Goal: Transaction & Acquisition: Purchase product/service

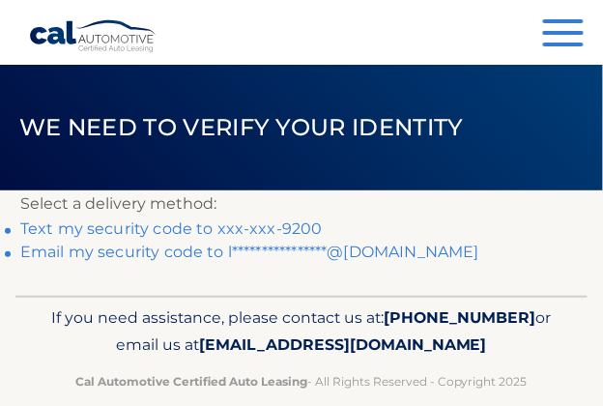
click at [243, 229] on link "Text my security code to xxx-xxx-9200" at bounding box center [171, 228] width 302 height 18
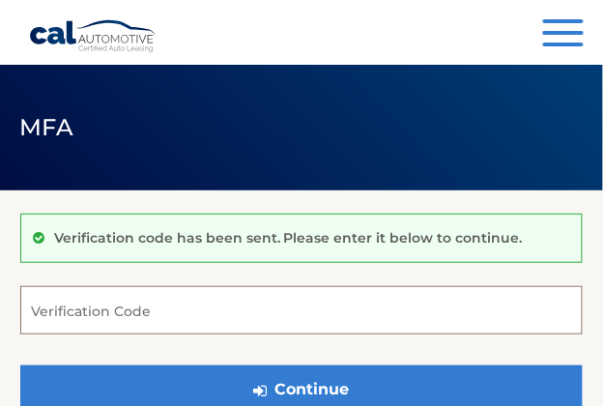
click at [137, 322] on input "Verification Code" at bounding box center [301, 310] width 562 height 48
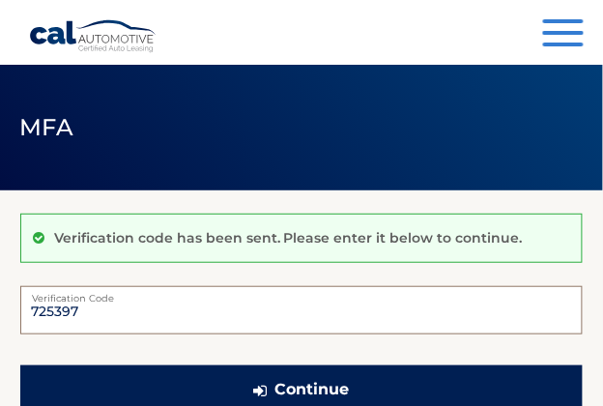
type input "725397"
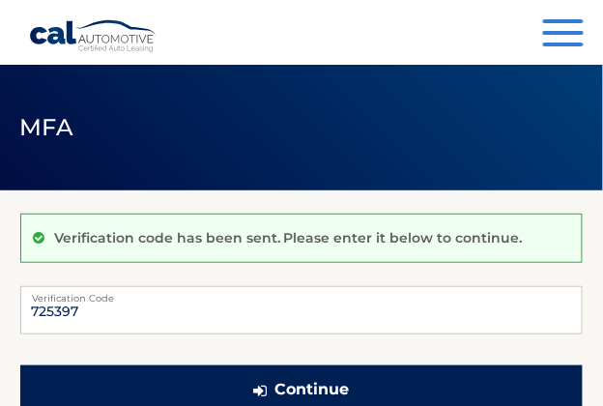
click at [170, 401] on button "Continue" at bounding box center [301, 389] width 562 height 48
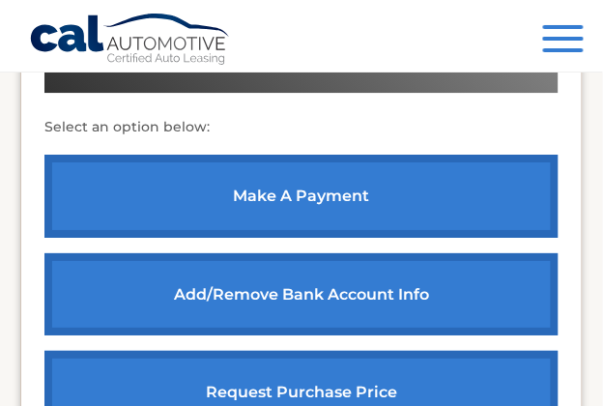
scroll to position [773, 0]
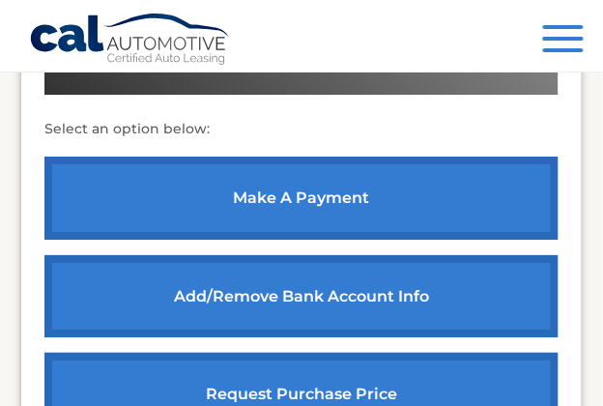
click at [210, 213] on link "make a payment" at bounding box center [301, 197] width 514 height 83
click at [243, 193] on link "make a payment" at bounding box center [301, 197] width 514 height 83
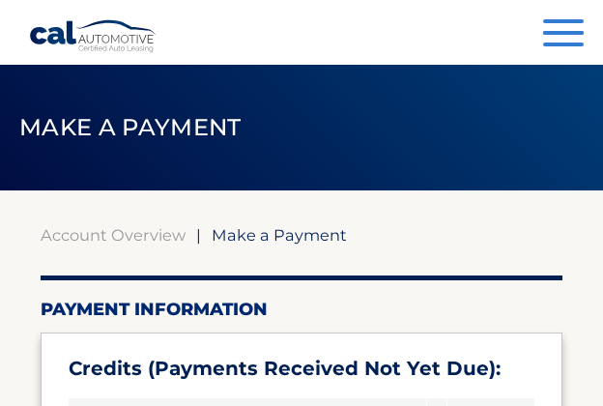
select select "NjIxN2Y3YWMtNTI3YS00ZDI4LThiNmQtMjVhMGNlMTcxN2Fi"
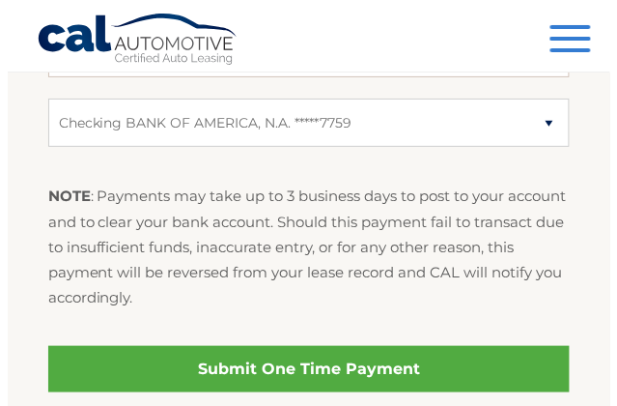
scroll to position [1062, 0]
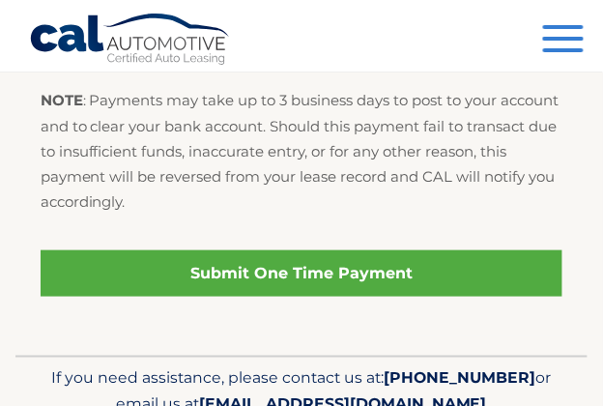
click at [241, 263] on link "Submit One Time Payment" at bounding box center [302, 273] width 523 height 46
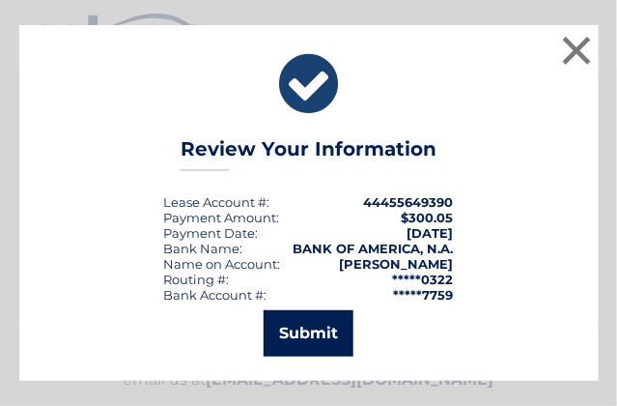
click at [274, 343] on button "Submit" at bounding box center [309, 333] width 90 height 46
